Goal: Information Seeking & Learning: Learn about a topic

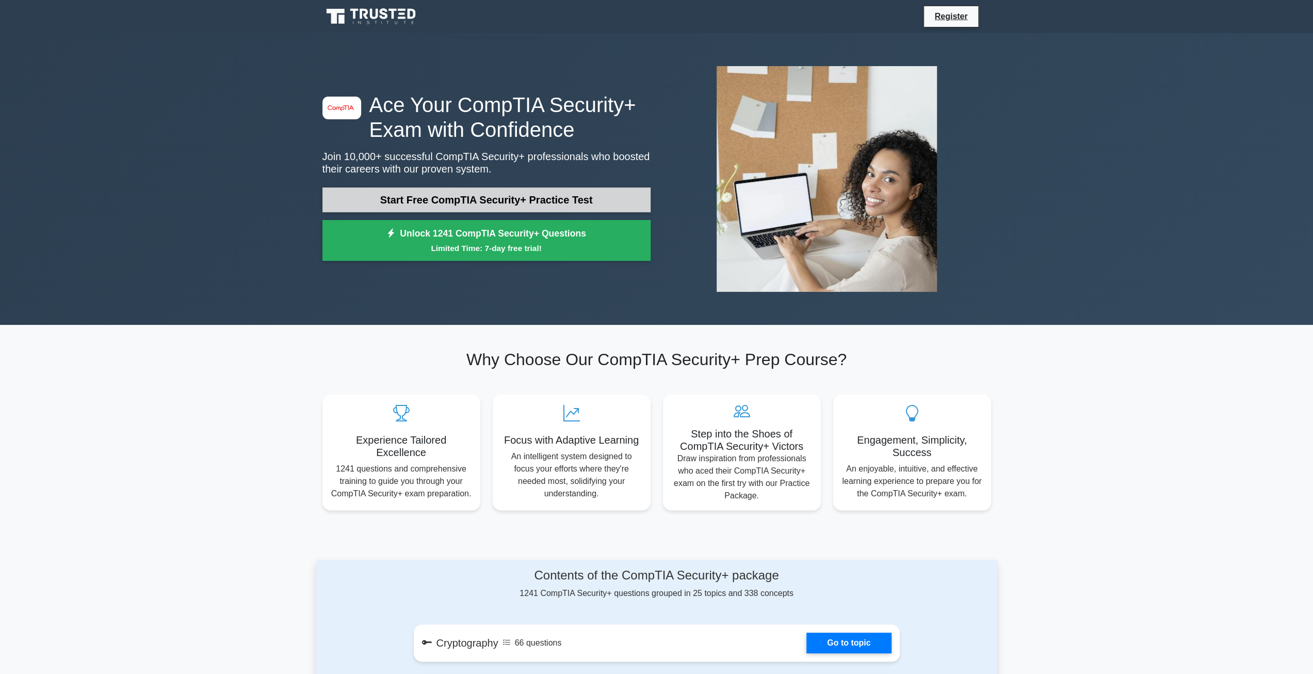
click at [545, 197] on link "Start Free CompTIA Security+ Practice Test" at bounding box center [487, 199] width 328 height 25
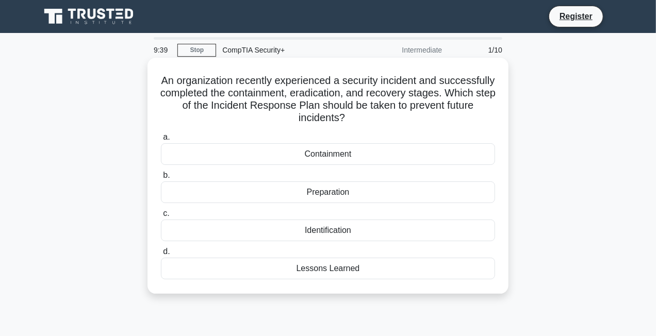
click at [313, 275] on div "Lessons Learned" at bounding box center [328, 269] width 334 height 22
click at [161, 255] on input "d. Lessons Learned" at bounding box center [161, 252] width 0 height 7
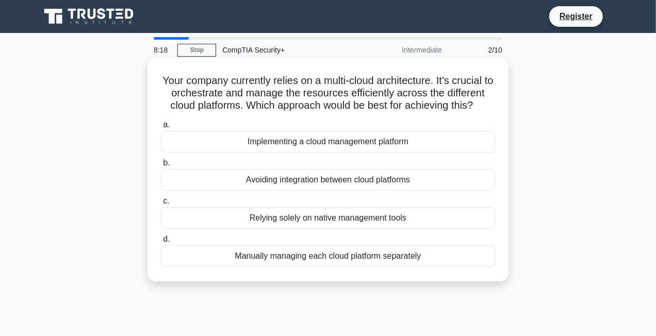
click at [311, 148] on div "Implementing a cloud management platform" at bounding box center [328, 142] width 334 height 22
click at [161, 129] on input "a. Implementing a cloud management platform" at bounding box center [161, 125] width 0 height 7
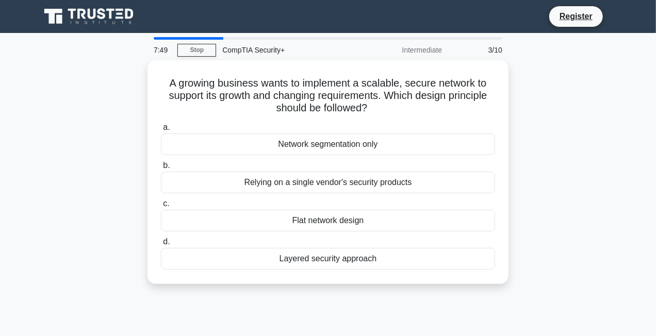
drag, startPoint x: 356, startPoint y: 184, endPoint x: 524, endPoint y: 177, distance: 167.9
click at [523, 177] on div "A growing business wants to implement a scalable, secure network to support its…" at bounding box center [328, 178] width 588 height 236
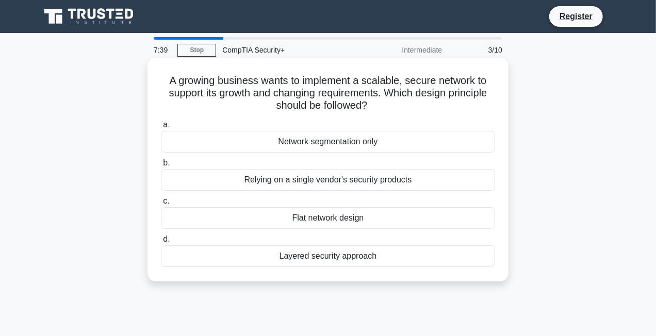
click at [269, 258] on div "Layered security approach" at bounding box center [328, 257] width 334 height 22
click at [161, 243] on input "d. Layered security approach" at bounding box center [161, 239] width 0 height 7
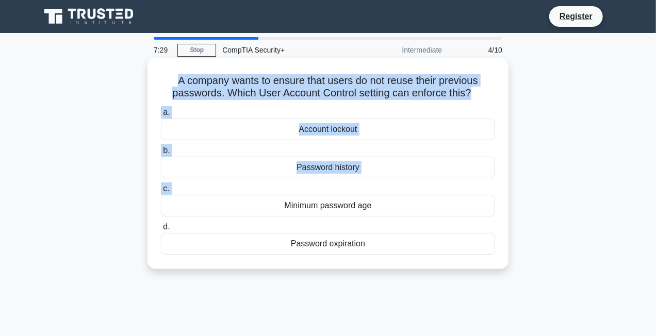
drag, startPoint x: 177, startPoint y: 79, endPoint x: 285, endPoint y: 191, distance: 156.2
click at [282, 194] on div "A company wants to ensure that users do not reuse their previous passwords. Whi…" at bounding box center [328, 163] width 353 height 203
click at [351, 107] on label "a. Account lockout" at bounding box center [328, 123] width 334 height 34
click at [161, 109] on input "a. Account lockout" at bounding box center [161, 112] width 0 height 7
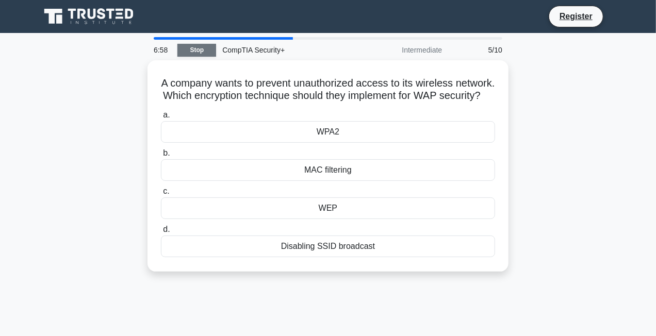
click at [213, 53] on link "Stop" at bounding box center [197, 50] width 39 height 13
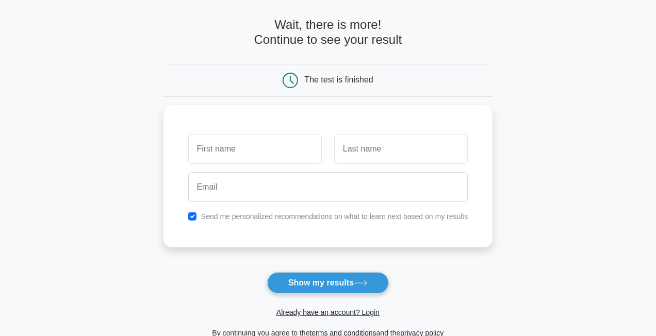
scroll to position [131, 0]
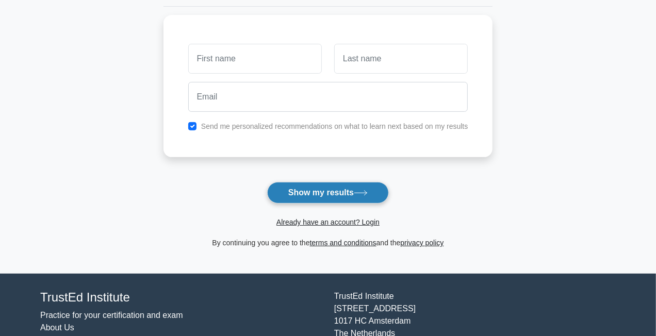
click at [355, 195] on button "Show my results" at bounding box center [328, 193] width 122 height 22
